Goal: Register for event/course

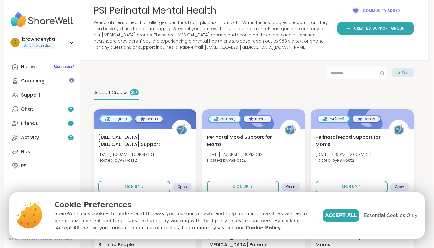
scroll to position [49, 1]
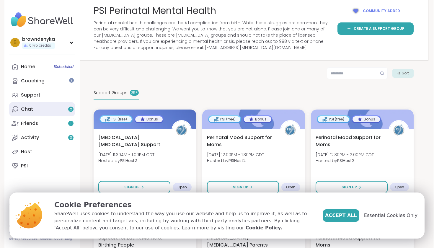
click at [56, 109] on link "Chat 2" at bounding box center [42, 109] width 66 height 14
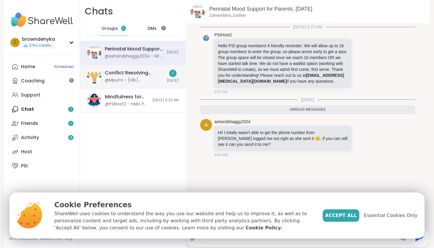
click at [153, 73] on div "Conflict Resolving Communication, [DATE]" at bounding box center [134, 73] width 59 height 7
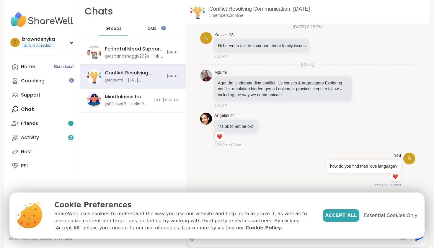
scroll to position [953, 0]
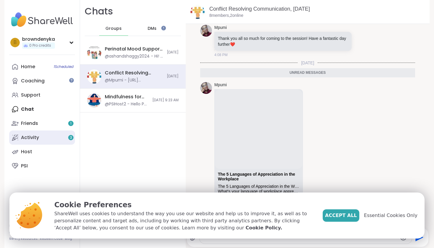
click at [24, 141] on link "Activity 3" at bounding box center [42, 138] width 66 height 14
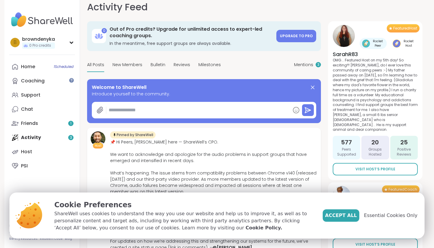
scroll to position [19, 0]
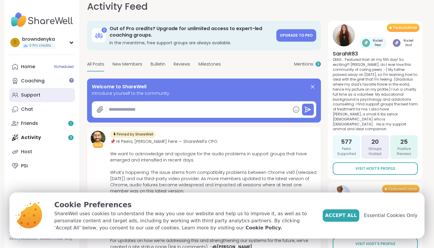
click at [34, 93] on div "Support" at bounding box center [31, 95] width 20 height 7
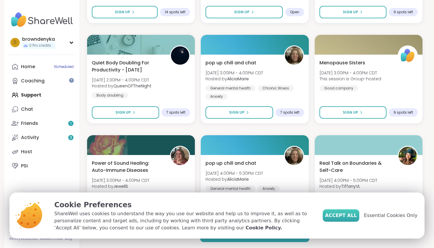
scroll to position [1064, 0]
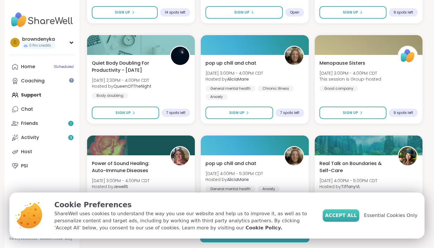
click at [351, 220] on button "Accept All" at bounding box center [341, 216] width 37 height 12
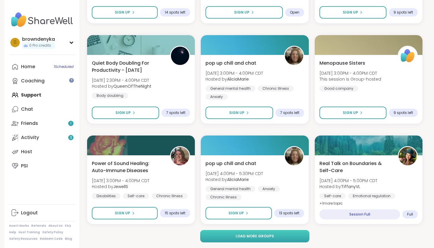
click at [288, 234] on button "Load more groups" at bounding box center [255, 236] width 110 height 12
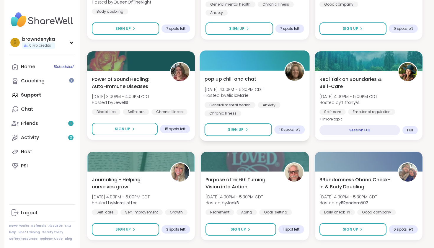
scroll to position [1150, 0]
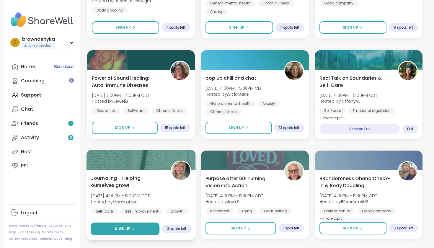
click at [127, 230] on span "Sign Up" at bounding box center [123, 228] width 16 height 5
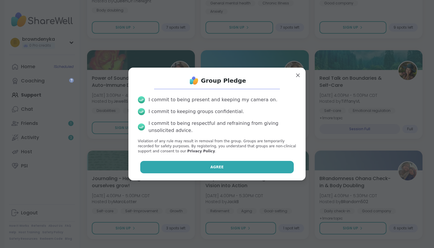
click at [210, 166] on button "Agree" at bounding box center [217, 167] width 154 height 12
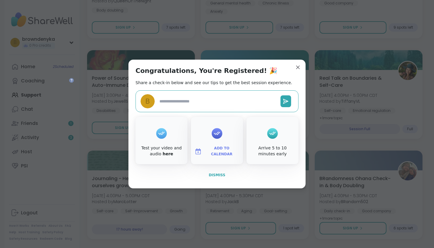
click at [219, 176] on span "Dismiss" at bounding box center [217, 175] width 17 height 4
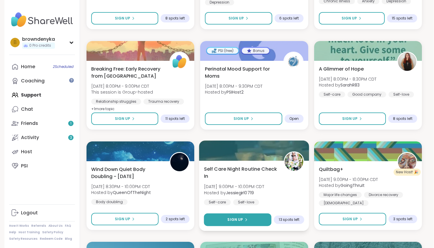
scroll to position [1661, 0]
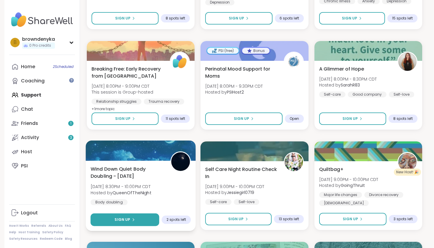
click at [147, 219] on button "Sign Up" at bounding box center [125, 220] width 69 height 13
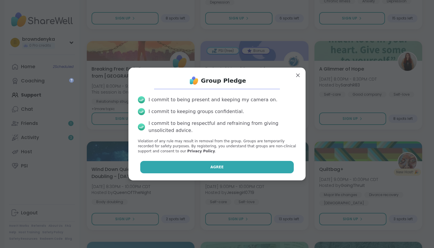
click at [200, 171] on button "Agree" at bounding box center [217, 167] width 154 height 12
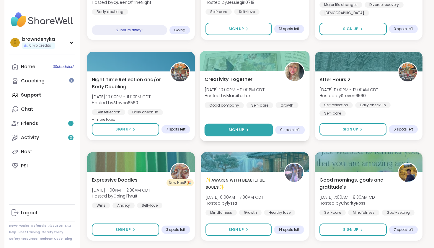
scroll to position [1852, 0]
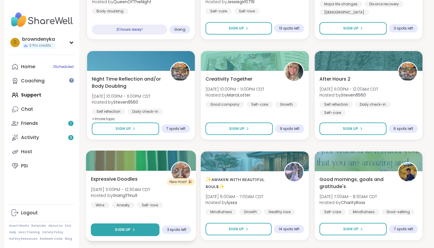
click at [128, 229] on span "Sign Up" at bounding box center [123, 229] width 16 height 5
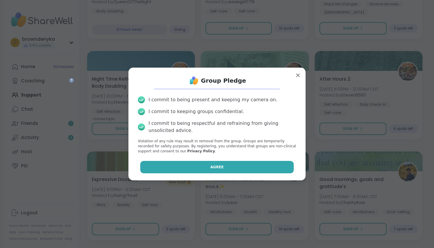
click at [199, 163] on button "Agree" at bounding box center [217, 167] width 154 height 12
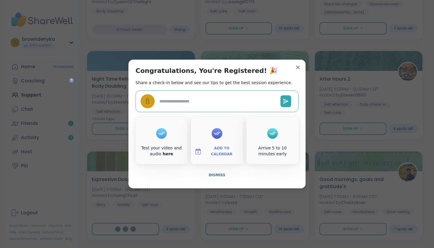
type textarea "*"
click at [213, 173] on span "Dismiss" at bounding box center [217, 175] width 17 height 4
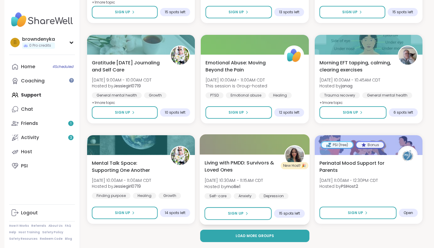
scroll to position [2270, 0]
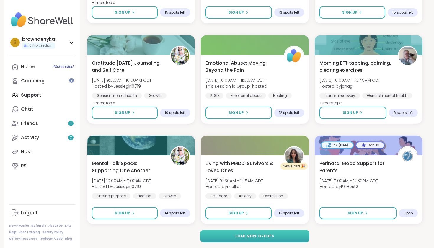
click at [229, 239] on button "Load more groups" at bounding box center [255, 236] width 110 height 12
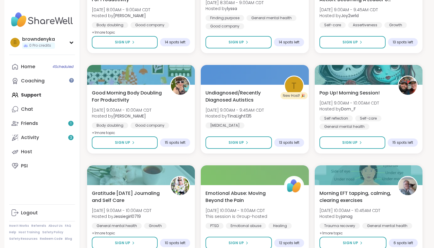
scroll to position [2141, 0]
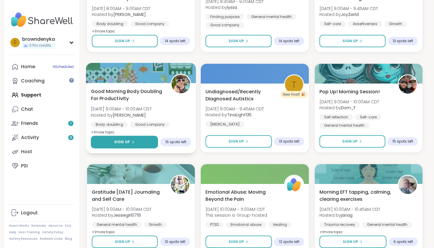
click at [145, 140] on button "Sign Up" at bounding box center [124, 142] width 67 height 13
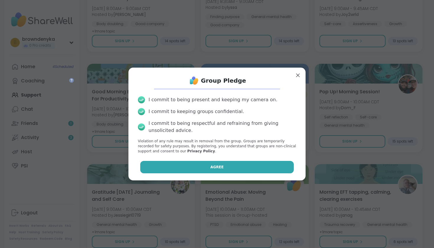
click at [194, 162] on button "Agree" at bounding box center [217, 167] width 154 height 12
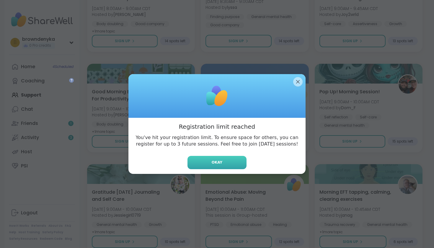
click at [210, 163] on button "Okay" at bounding box center [217, 162] width 59 height 13
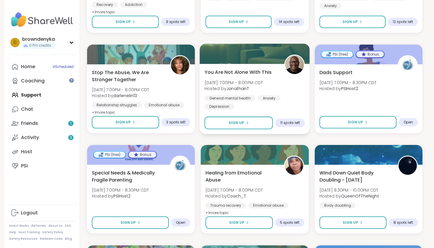
scroll to position [2965, 0]
